Goal: Task Accomplishment & Management: Manage account settings

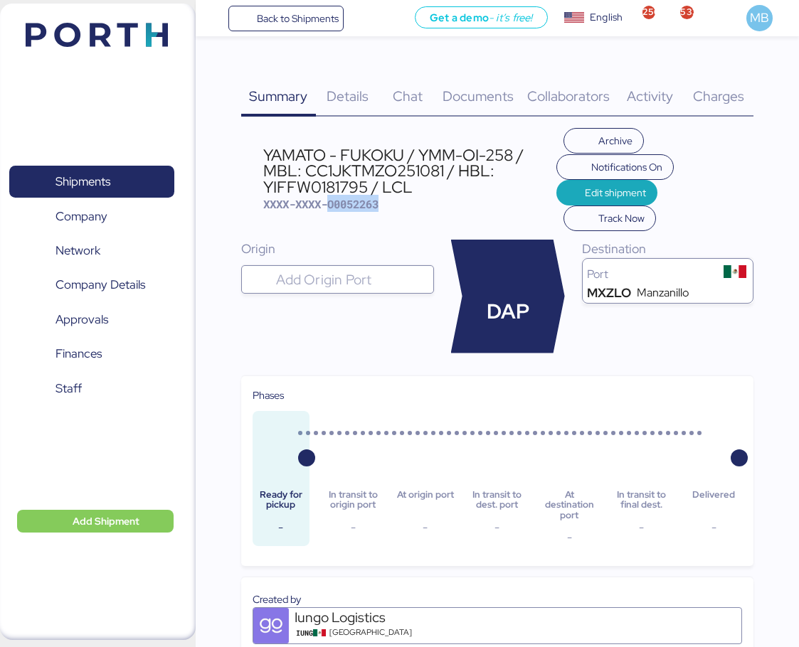
click at [92, 185] on span "Shipments" at bounding box center [82, 181] width 55 height 21
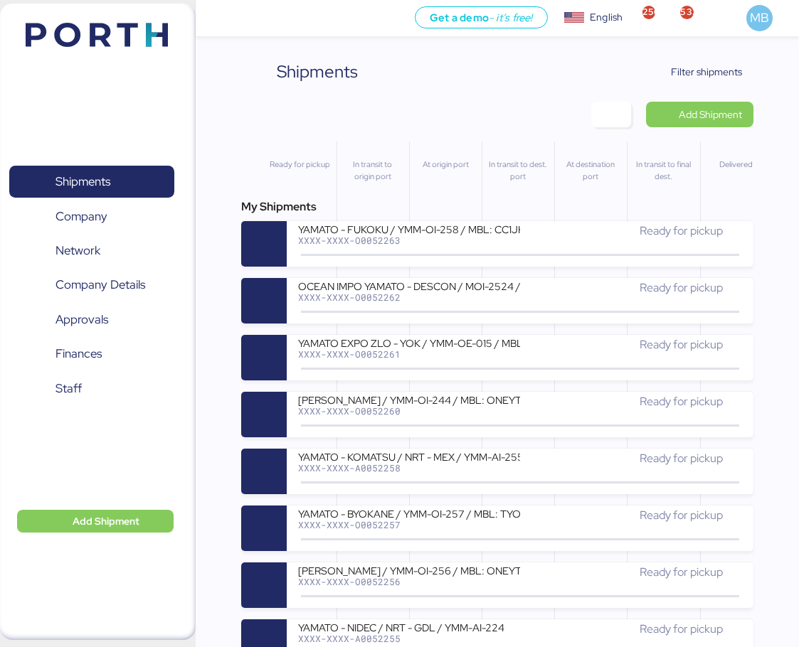
click at [716, 66] on span "Filter shipments" at bounding box center [706, 71] width 71 height 17
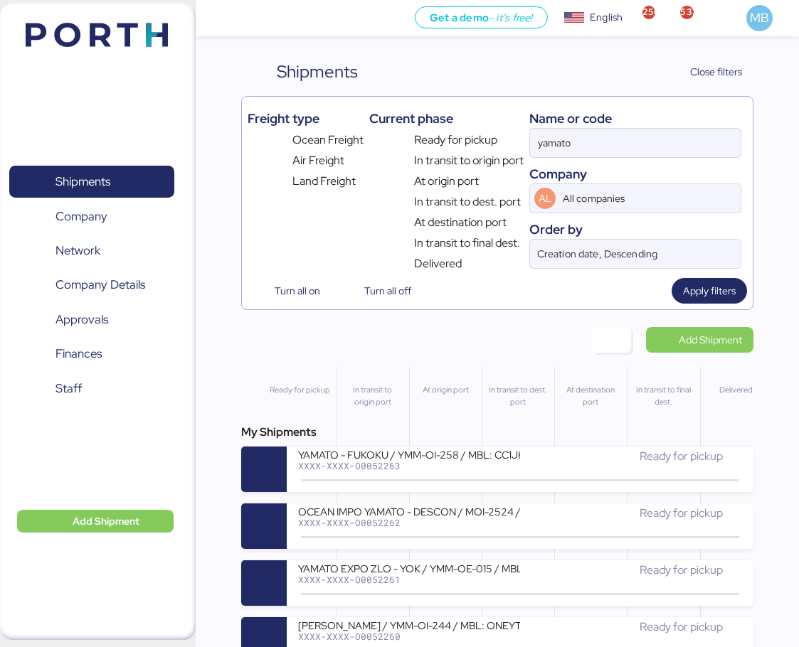
scroll to position [142, 0]
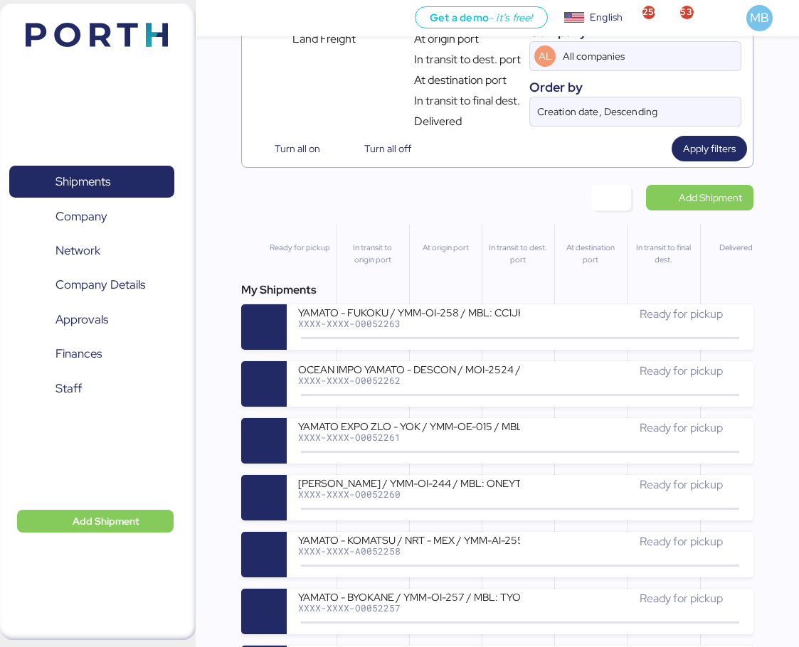
click at [500, 428] on div "YAMATO EXPO ZLO - YOK / YMM-OE-015 / MBL: / HBL: / LCL" at bounding box center [409, 426] width 222 height 12
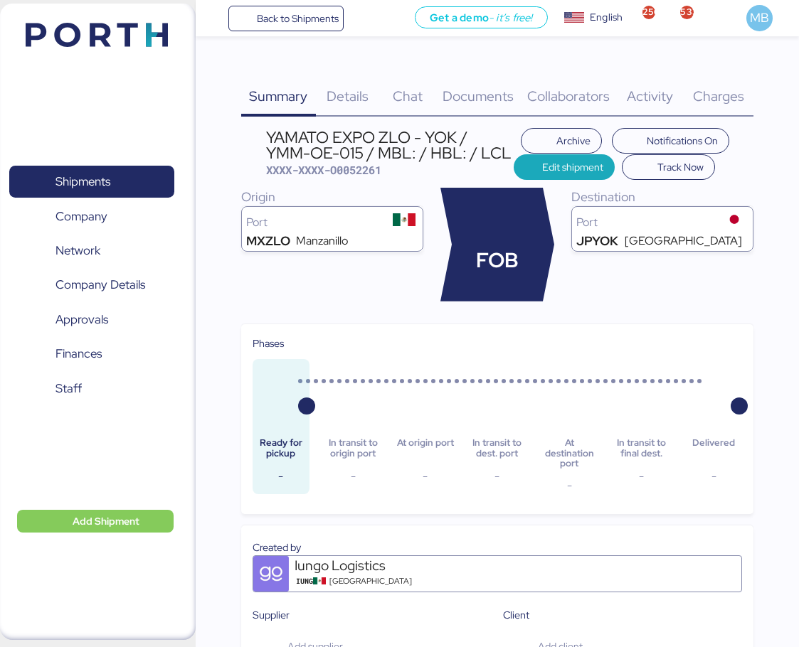
click at [489, 95] on span "Documents" at bounding box center [477, 96] width 71 height 18
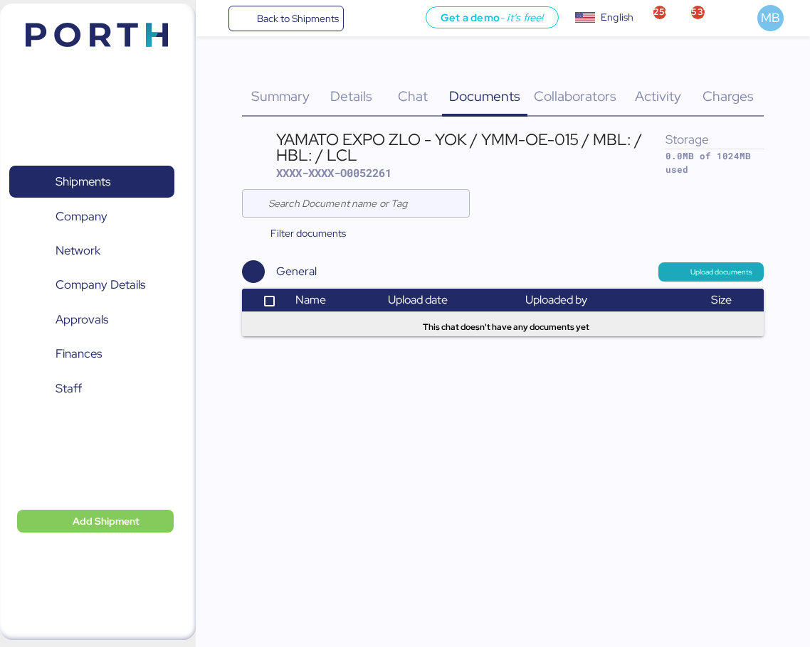
click at [706, 266] on span "Upload documents" at bounding box center [721, 272] width 62 height 13
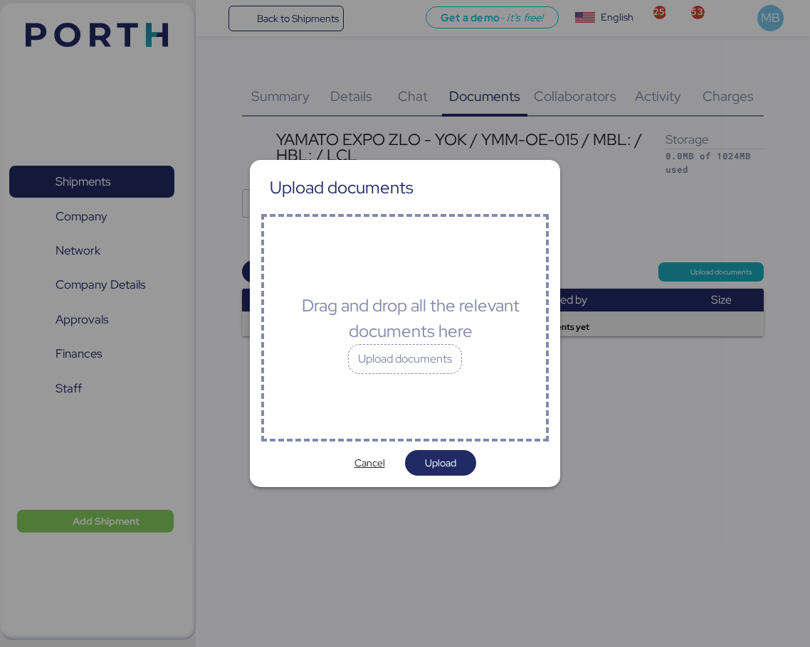
click at [430, 355] on div "Upload documents" at bounding box center [405, 359] width 114 height 30
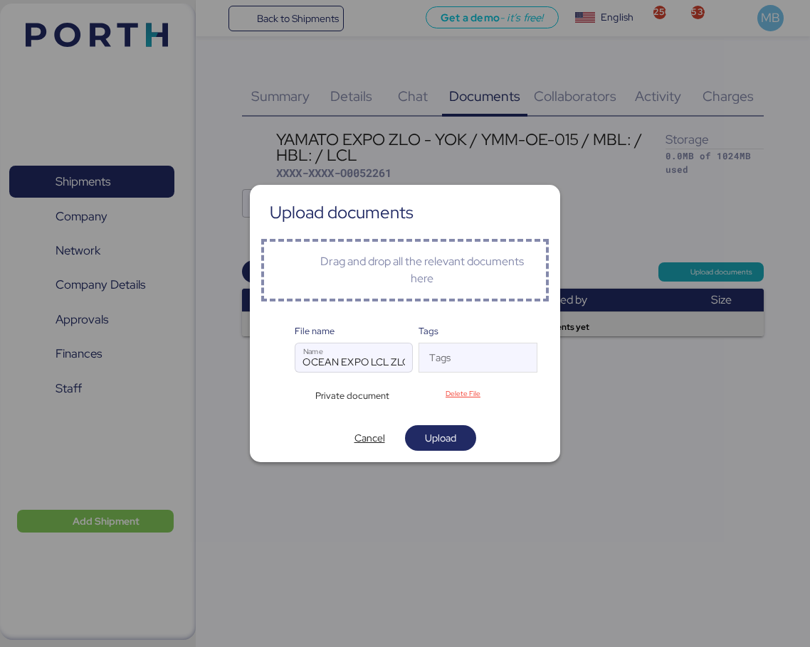
click at [452, 447] on span "Upload" at bounding box center [440, 438] width 48 height 20
